Goal: Go to known website: Go to known website

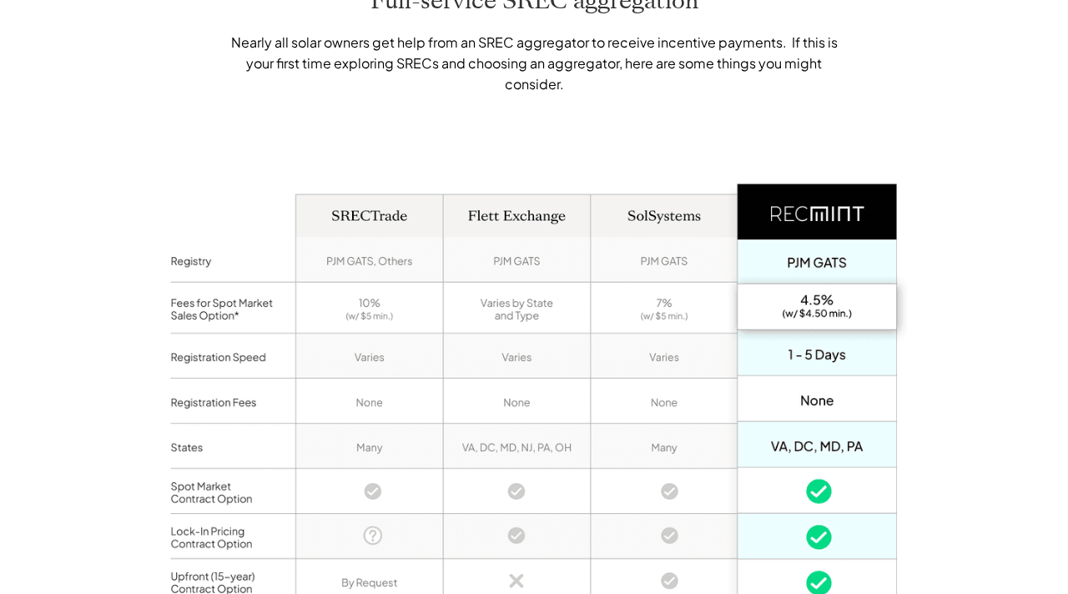
scroll to position [1158, 0]
